Goal: Task Accomplishment & Management: Complete application form

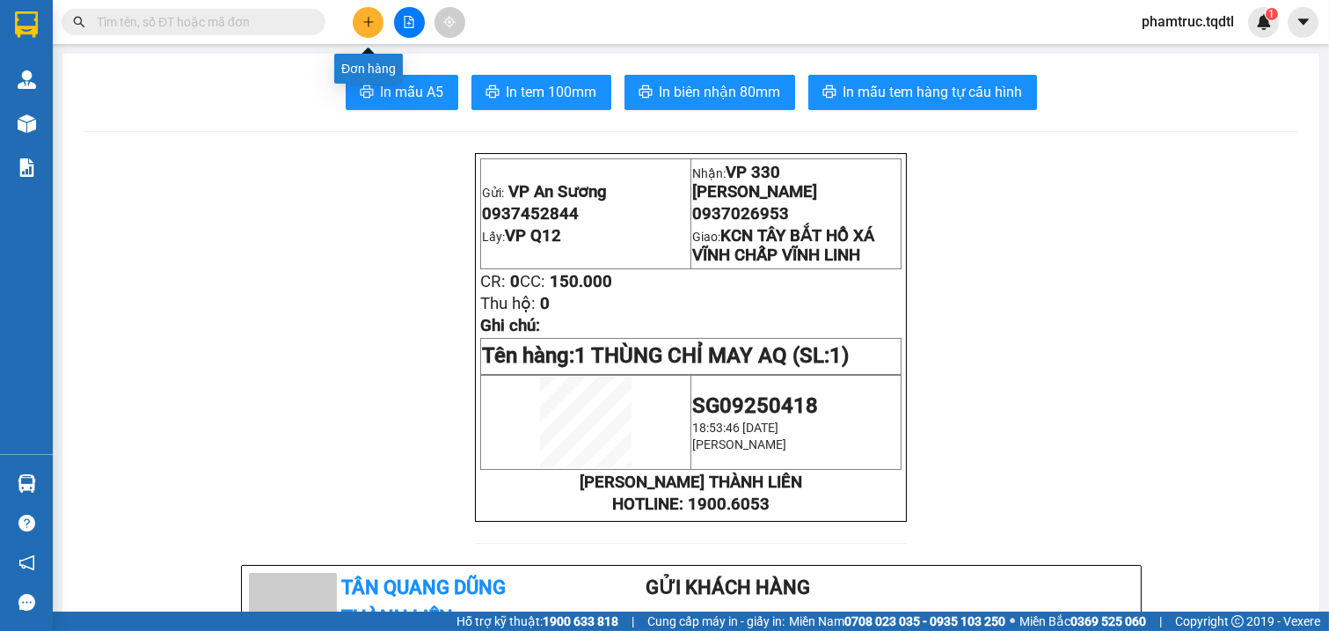
click at [373, 13] on button at bounding box center [368, 22] width 31 height 31
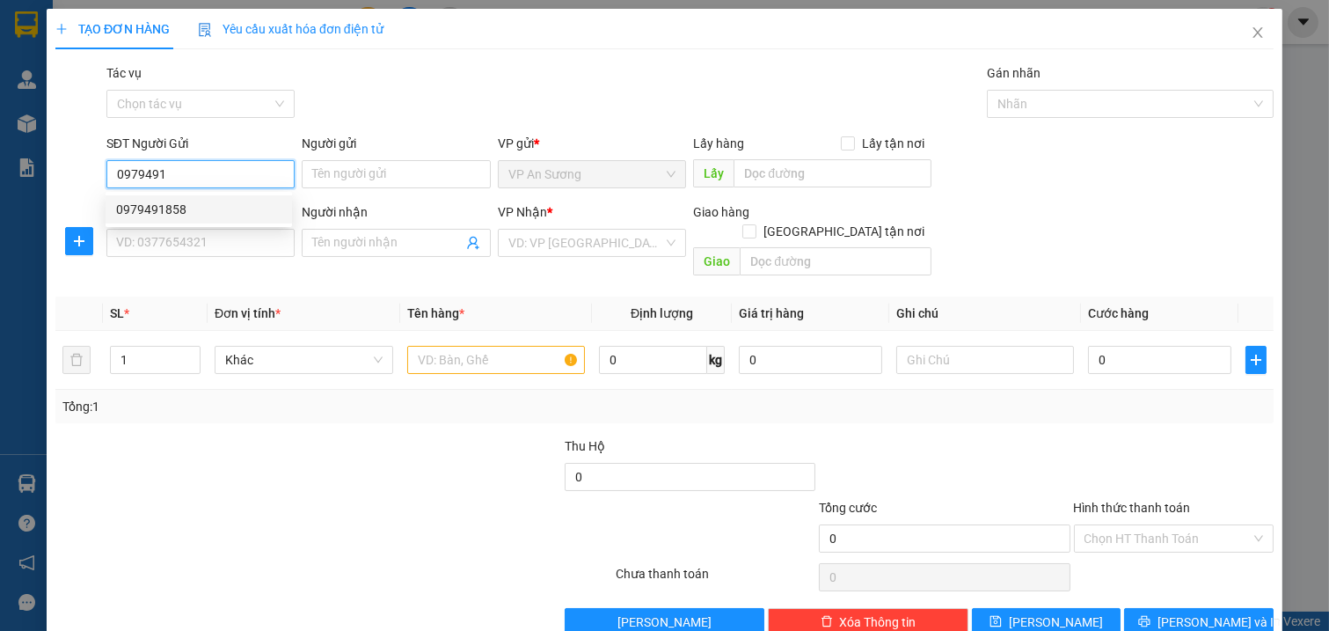
click at [170, 205] on div "0979491858" at bounding box center [198, 209] width 165 height 19
type input "0979491858"
type input "VP Q12"
type input "0383436027"
type input "TAM KÌ"
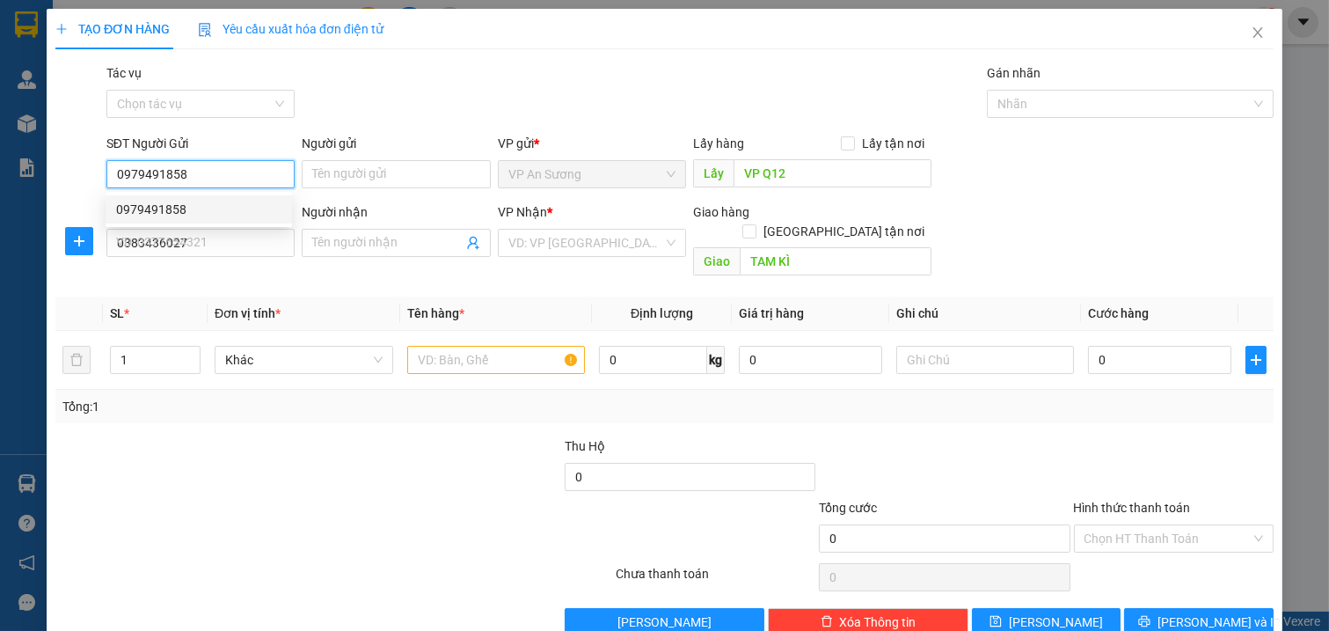
type input "250.000"
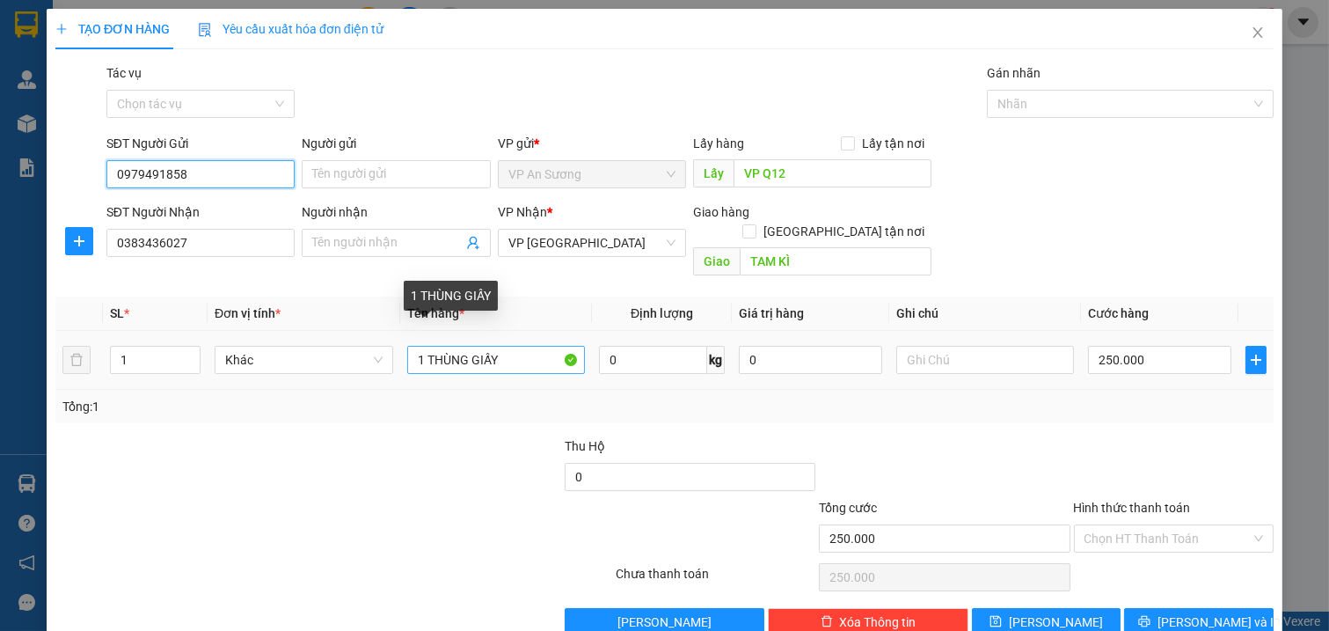
type input "0979491858"
click at [420, 347] on input "1 THÙNG GIẤY" at bounding box center [496, 360] width 179 height 28
type input "3 THÙNG GIẤY"
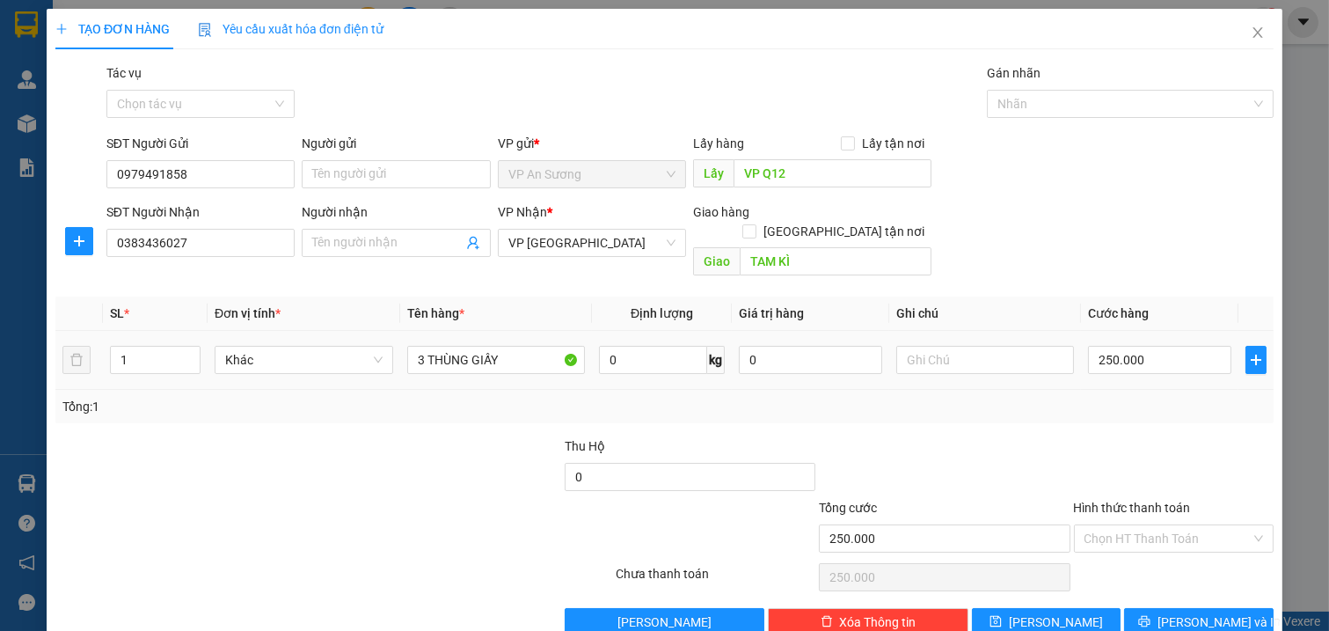
click at [162, 355] on div "1" at bounding box center [155, 359] width 91 height 35
click at [160, 347] on input "1" at bounding box center [155, 360] width 89 height 26
type input "3"
type input "6"
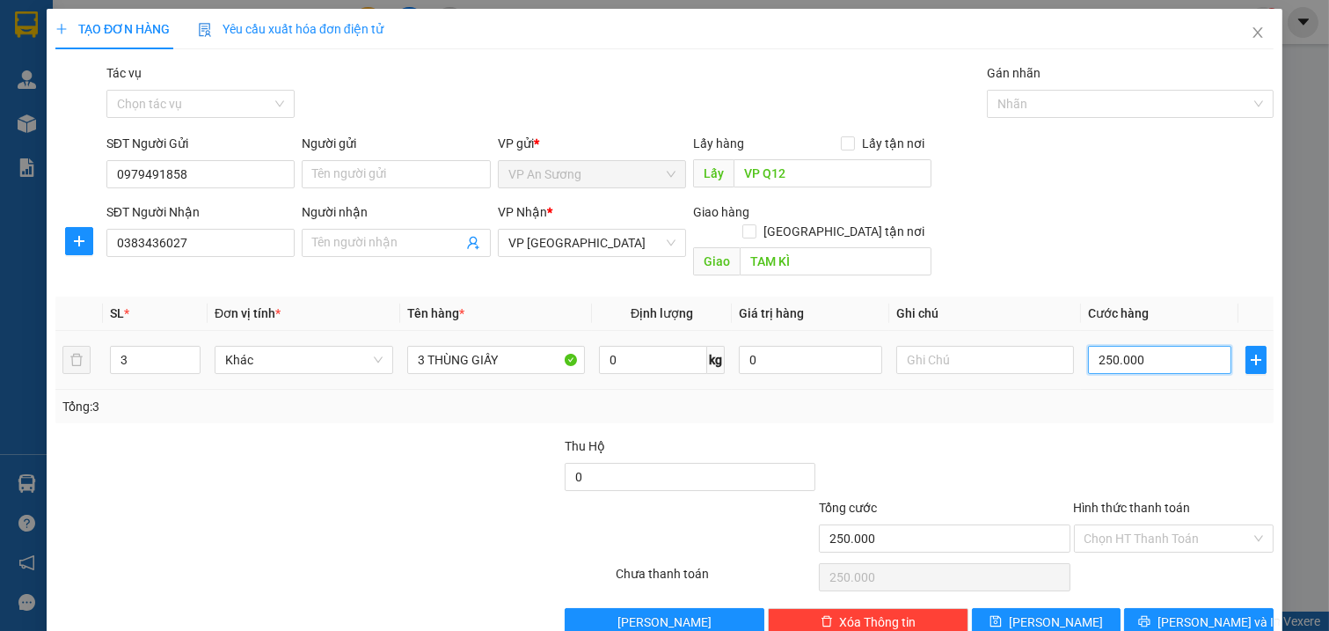
type input "6"
type input "60"
type input "600"
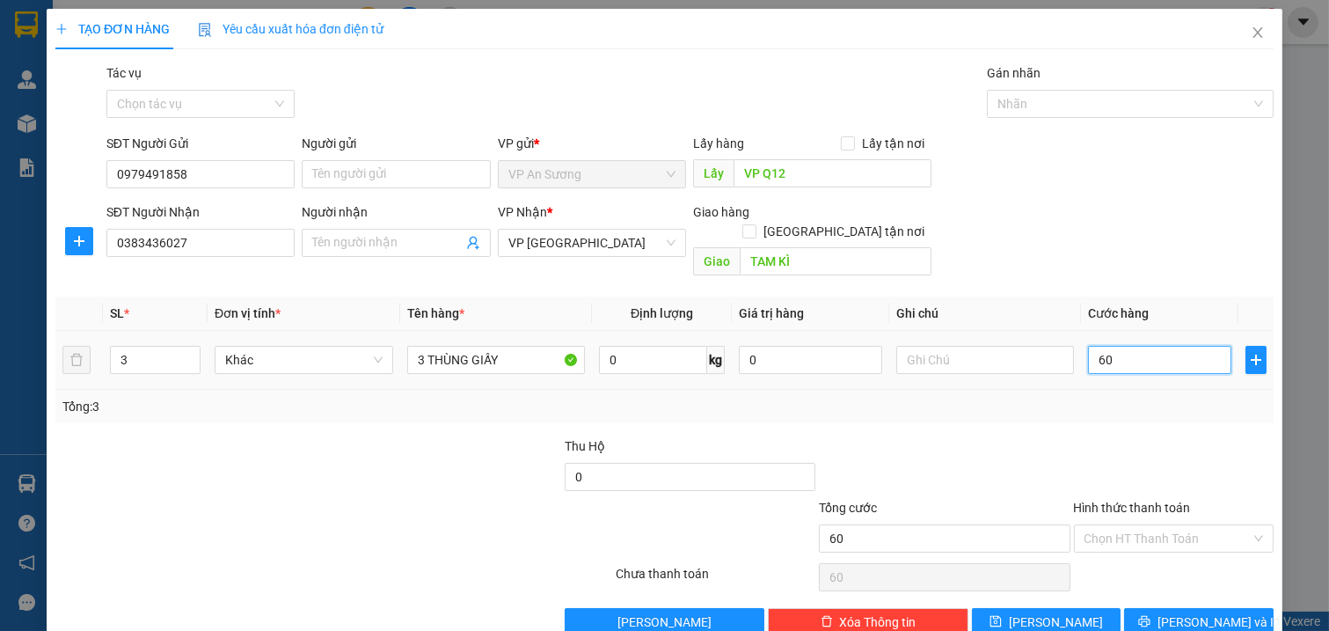
type input "600"
type input "600.000"
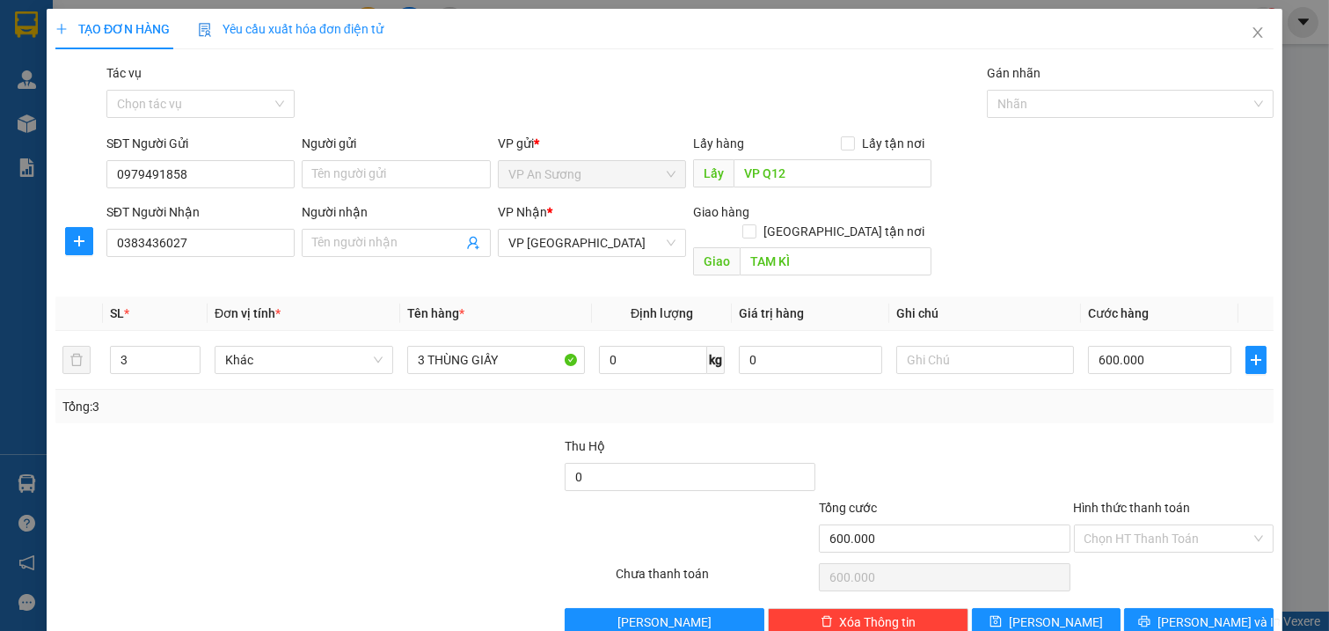
drag, startPoint x: 1154, startPoint y: 268, endPoint x: 1159, endPoint y: 287, distance: 19.0
click at [1156, 274] on div "Transit Pickup Surcharge Ids Transit Deliver Surcharge Ids Transit Deliver Surc…" at bounding box center [664, 349] width 1218 height 573
click at [1223, 608] on button "[PERSON_NAME] và In" at bounding box center [1199, 622] width 150 height 28
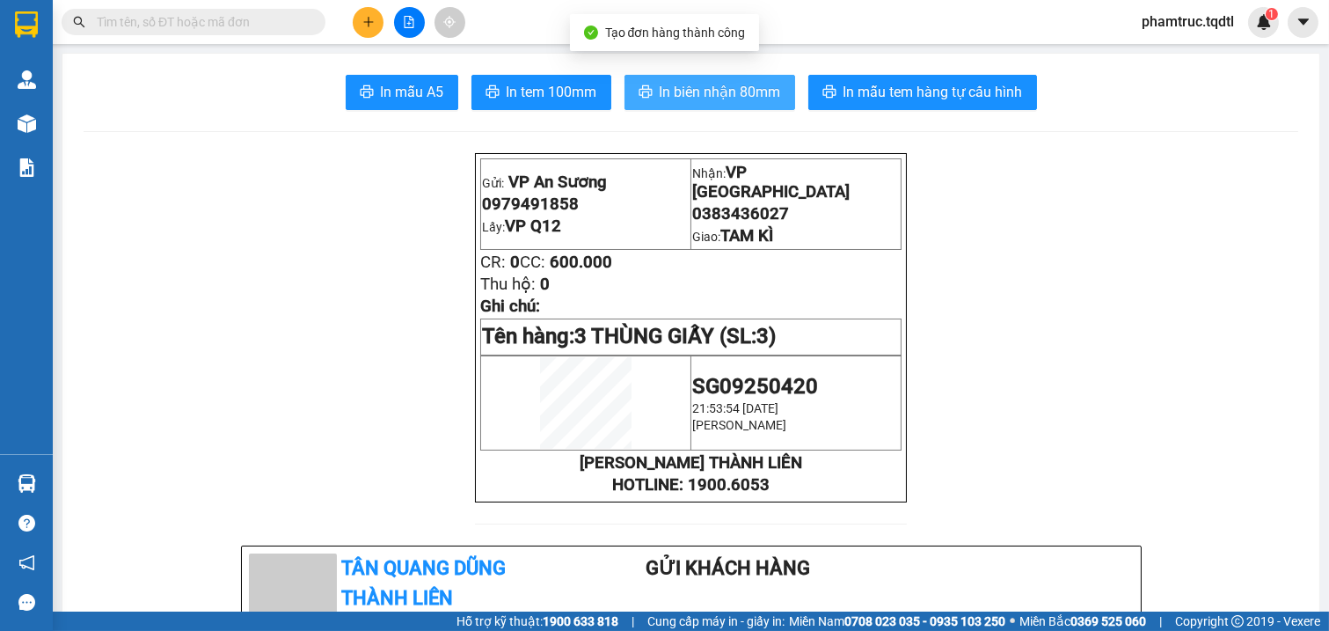
click at [714, 82] on span "In biên nhận 80mm" at bounding box center [720, 92] width 121 height 22
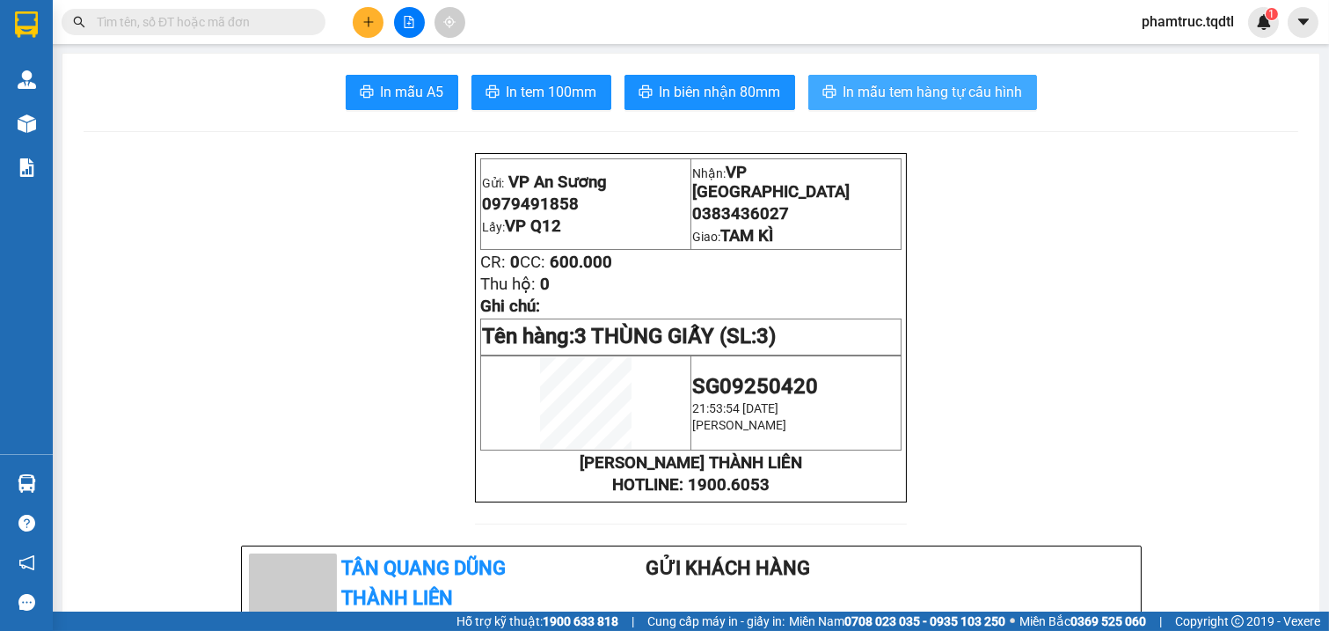
click at [924, 84] on span "In mẫu tem hàng tự cấu hình" at bounding box center [933, 92] width 179 height 22
